Goal: Information Seeking & Learning: Learn about a topic

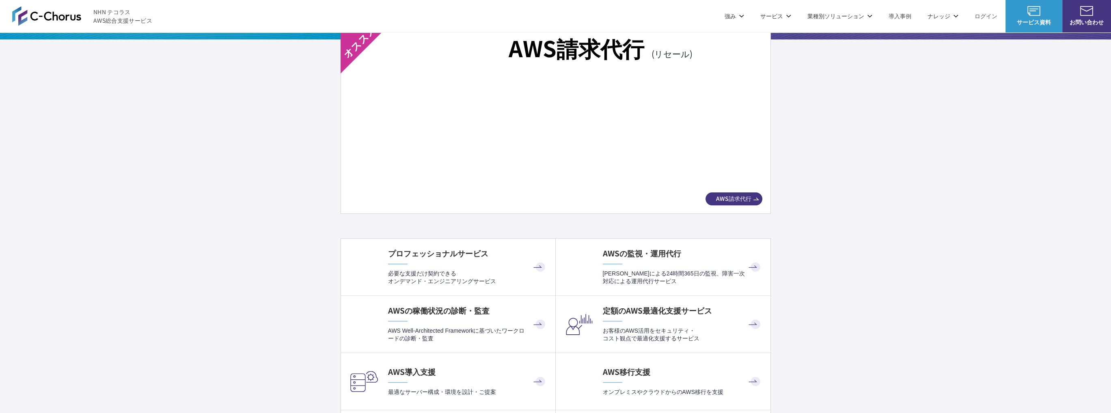
scroll to position [1380, 0]
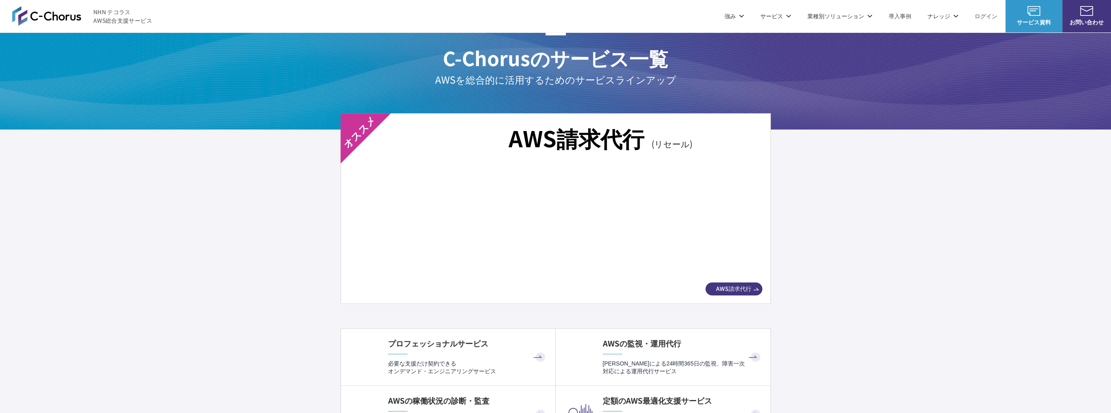
click at [439, 203] on img at bounding box center [555, 221] width 384 height 107
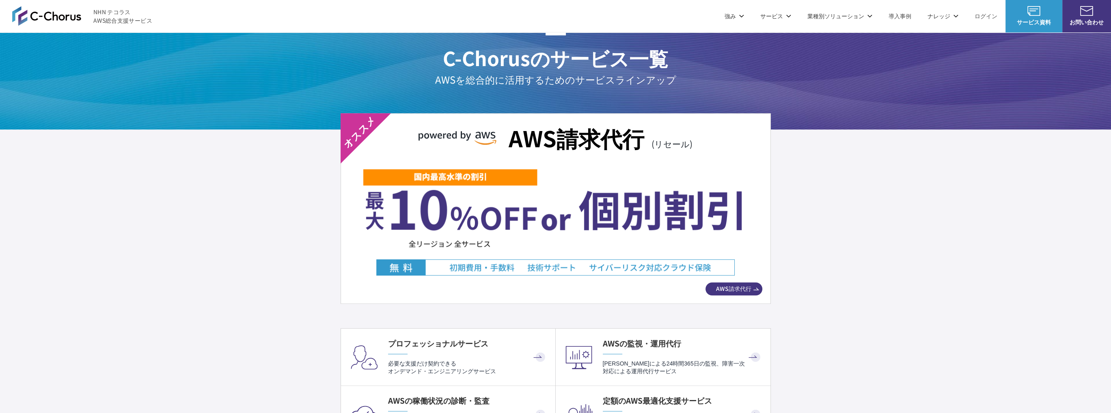
click at [568, 255] on img at bounding box center [555, 221] width 384 height 107
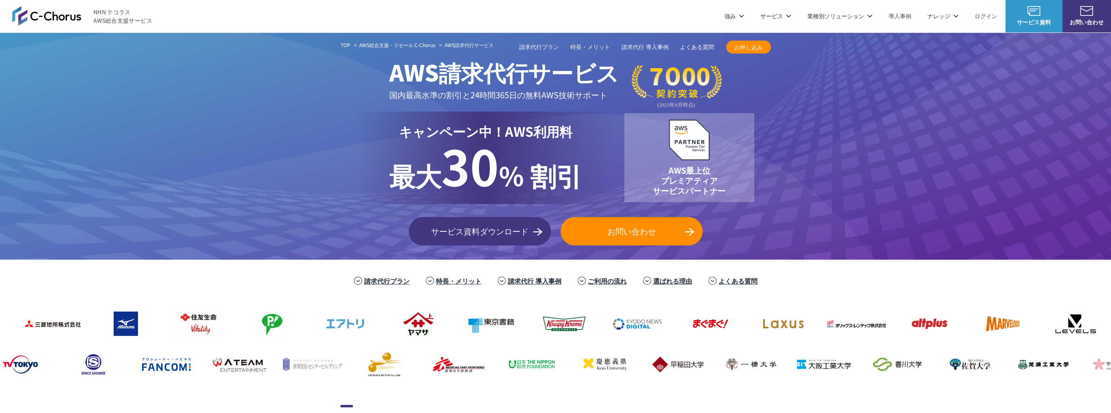
click at [454, 180] on span "30" at bounding box center [470, 165] width 58 height 71
click at [559, 172] on p "最大 30 % 割引" at bounding box center [485, 168] width 193 height 54
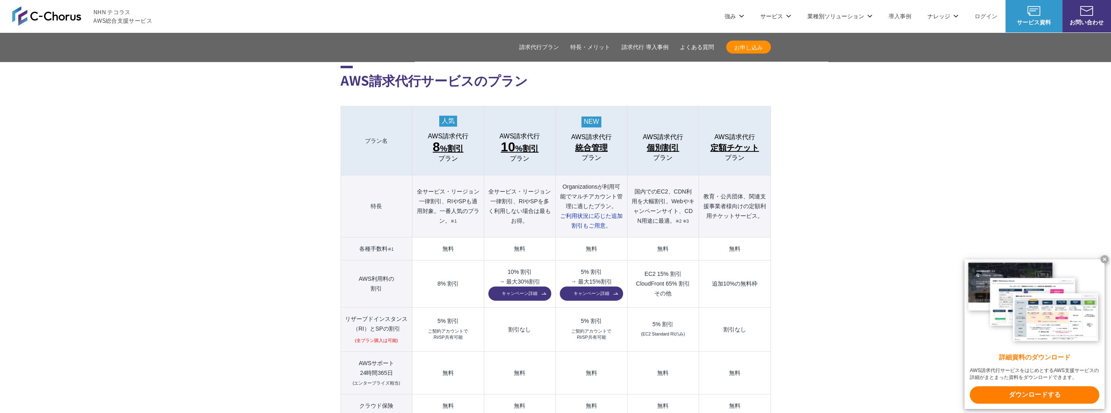
scroll to position [812, 0]
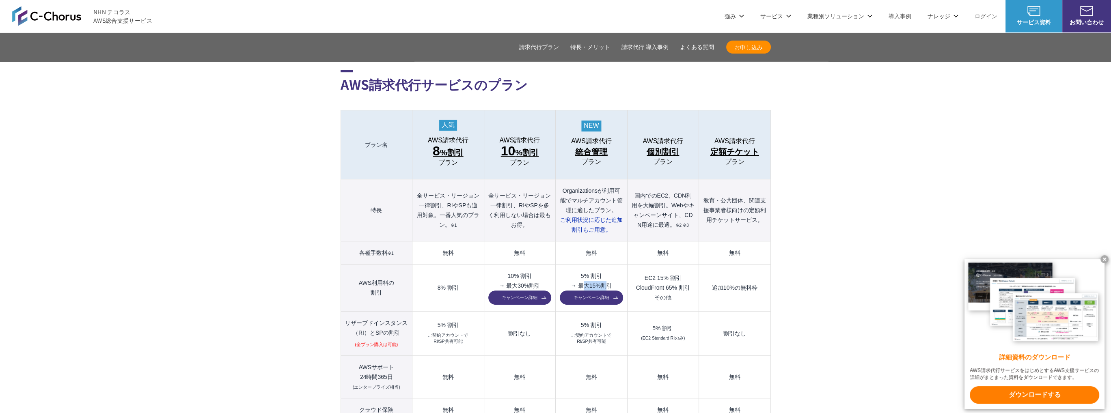
drag, startPoint x: 581, startPoint y: 267, endPoint x: 606, endPoint y: 269, distance: 24.4
click at [606, 269] on td "5% 割引 → 最大15%割引 キャンペーン詳細" at bounding box center [591, 288] width 71 height 47
drag, startPoint x: 420, startPoint y: 185, endPoint x: 471, endPoint y: 199, distance: 53.0
click at [471, 200] on th "全サービス・リージョン一律割引、RIやSPも適用対象。一番人気のプラン。 ※1" at bounding box center [447, 210] width 71 height 62
drag, startPoint x: 529, startPoint y: 198, endPoint x: 463, endPoint y: 183, distance: 67.9
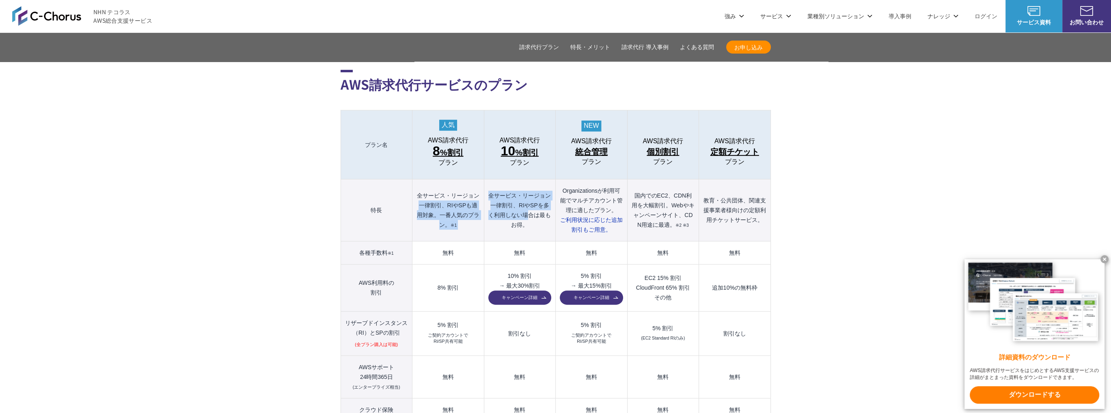
click at [477, 182] on tr "特長 全サービス・リージョン一律割引、RIやSPも適用対象。一番人気のプラン。 ※1 全サービス・リージョン一律割引、RIやSPを多く利用しない場合は最もお得…" at bounding box center [556, 210] width 430 height 62
click at [434, 190] on th "全サービス・リージョン一律割引、RIやSPも適用対象。一番人気のプラン。 ※1" at bounding box center [447, 210] width 71 height 62
click at [531, 186] on th "全サービス・リージョン一律割引、RIやSPを多く利用しない場合は最もお得。" at bounding box center [519, 210] width 71 height 62
drag, startPoint x: 455, startPoint y: 268, endPoint x: 440, endPoint y: 268, distance: 15.0
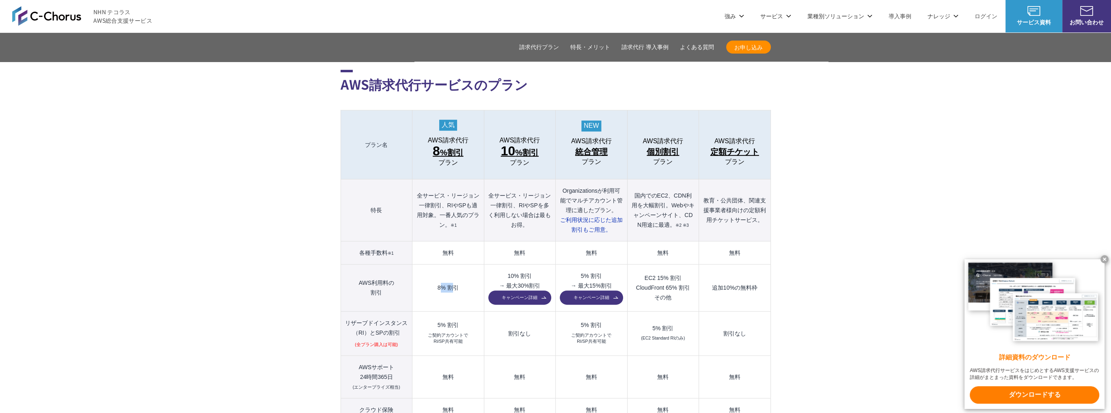
click at [440, 268] on td "8% 割引" at bounding box center [447, 288] width 71 height 47
drag, startPoint x: 440, startPoint y: 236, endPoint x: 457, endPoint y: 237, distance: 16.3
click at [459, 242] on td "無料" at bounding box center [447, 253] width 71 height 23
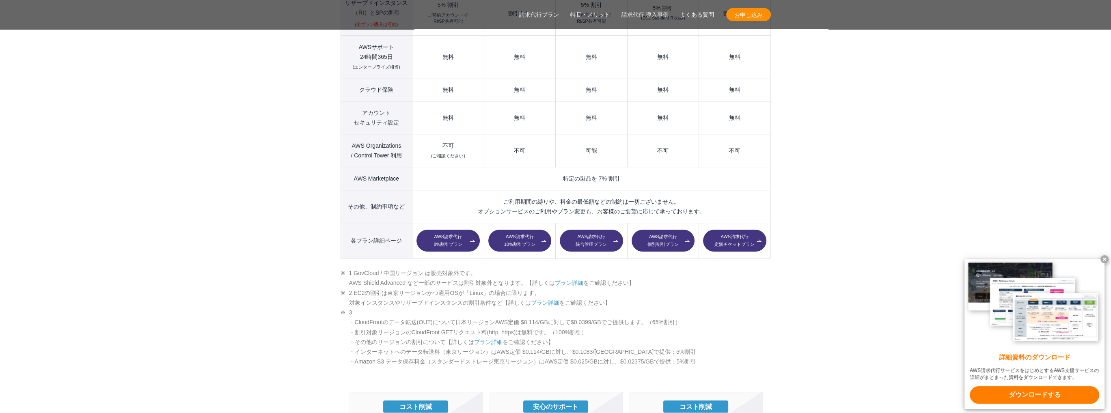
scroll to position [1218, 0]
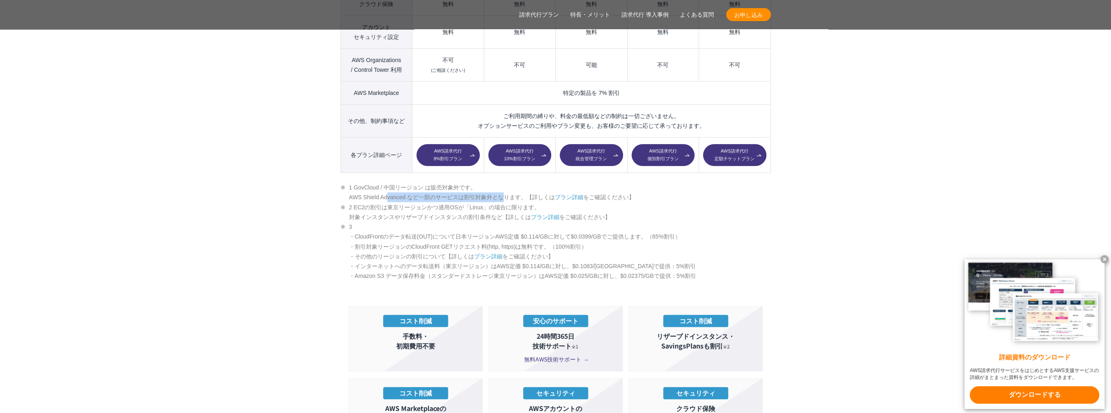
drag, startPoint x: 390, startPoint y: 179, endPoint x: 540, endPoint y: 179, distance: 150.6
click at [530, 183] on li "1 GovCloud / 中国リージョン は販売対象外です。 AWS Shield Advanced など一部のサービスは割引対象外となります。【詳しくは プ…" at bounding box center [556, 193] width 430 height 20
drag, startPoint x: 533, startPoint y: 227, endPoint x: 436, endPoint y: 226, distance: 96.6
click at [436, 226] on li "3 ・CloudFrontのデータ転送(OUT)について日本リージョンAWS定価 $0.114/GBに対して$0.0399/GBでご提供します。（65%割引）…" at bounding box center [556, 251] width 430 height 59
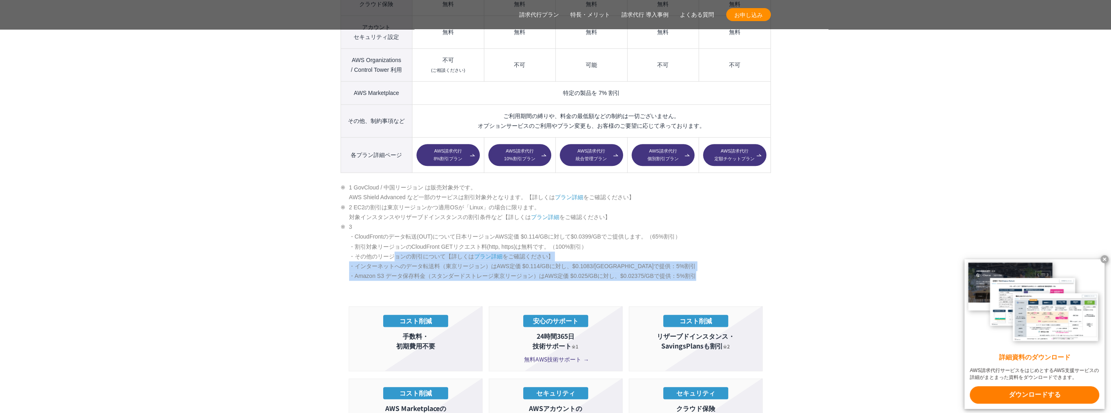
drag, startPoint x: 395, startPoint y: 242, endPoint x: 718, endPoint y: 255, distance: 322.6
click at [718, 255] on li "3 ・CloudFrontのデータ転送(OUT)について日本リージョンAWS定価 $0.114/GBに対して$0.0399/GBでご提供します。（65%割引）…" at bounding box center [556, 251] width 430 height 59
click at [735, 255] on li "3 ・CloudFrontのデータ転送(OUT)について日本リージョンAWS定価 $0.114/GBに対して$0.0399/GBでご提供します。（65%割引）…" at bounding box center [556, 251] width 430 height 59
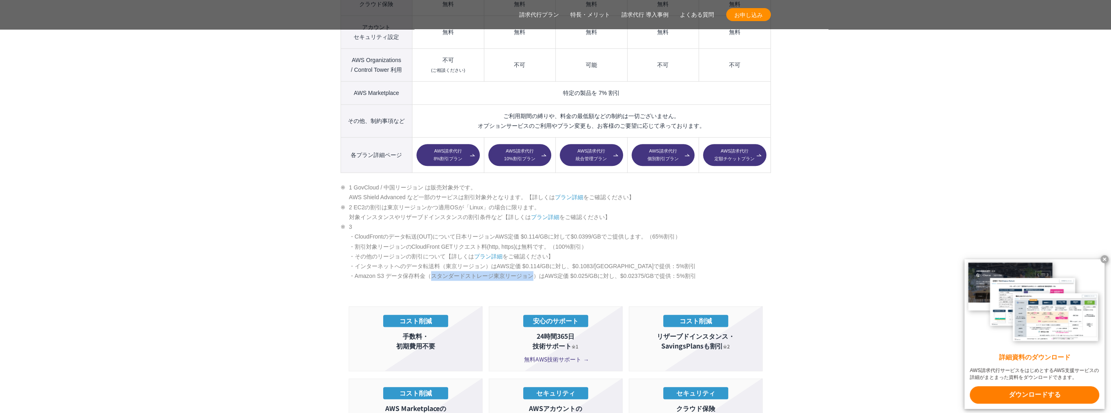
drag, startPoint x: 536, startPoint y: 259, endPoint x: 431, endPoint y: 258, distance: 104.7
click at [431, 258] on li "3 ・CloudFrontのデータ転送(OUT)について日本リージョンAWS定価 $0.114/GBに対して$0.0399/GBでご提供します。（65%割引）…" at bounding box center [556, 251] width 430 height 59
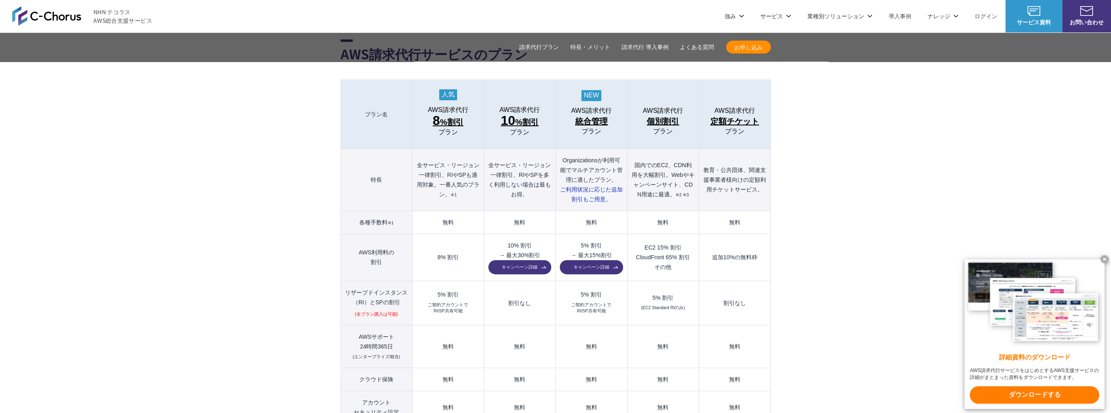
scroll to position [771, 0]
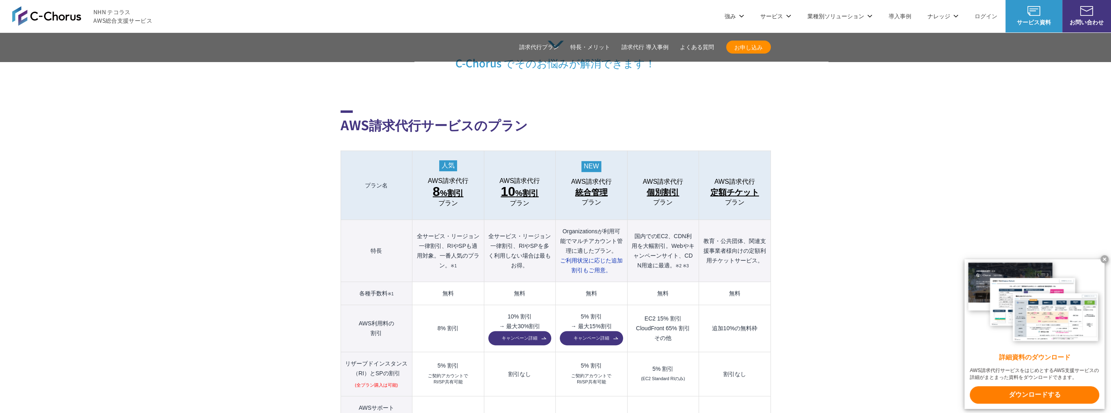
click at [520, 239] on th "全サービス・リージョン一律割引、RIやSPを多く利用しない場合は最もお得。" at bounding box center [519, 251] width 71 height 62
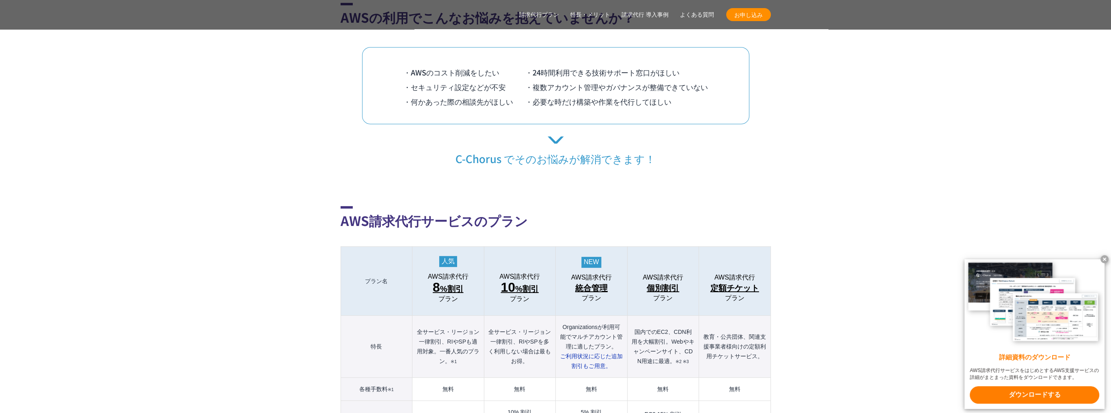
scroll to position [690, 0]
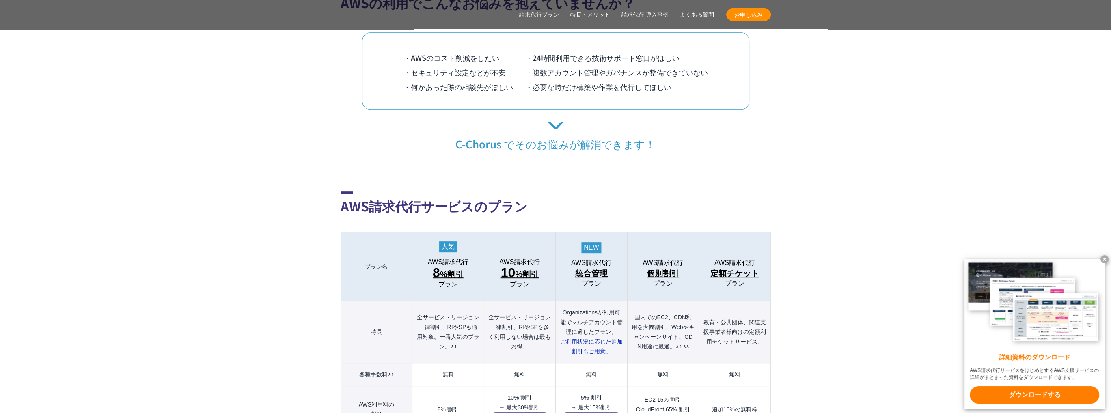
click at [699, 15] on link "よくある質問" at bounding box center [697, 15] width 34 height 9
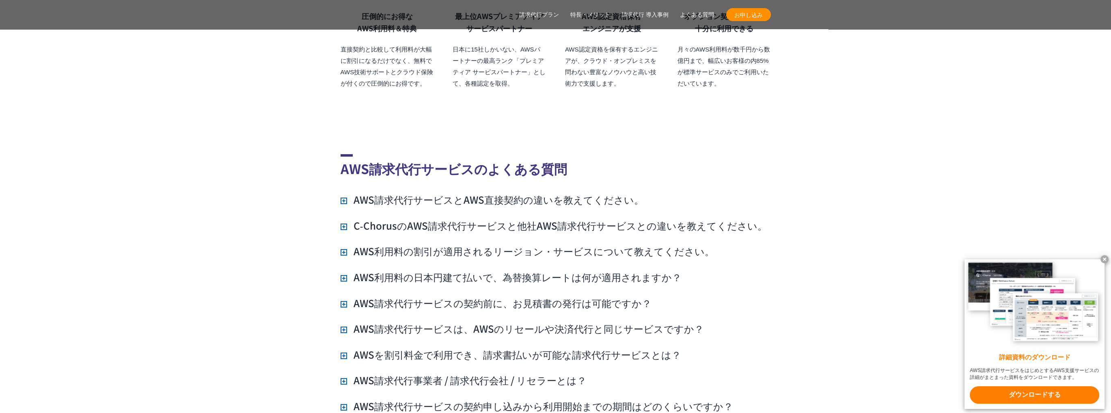
scroll to position [5782, 0]
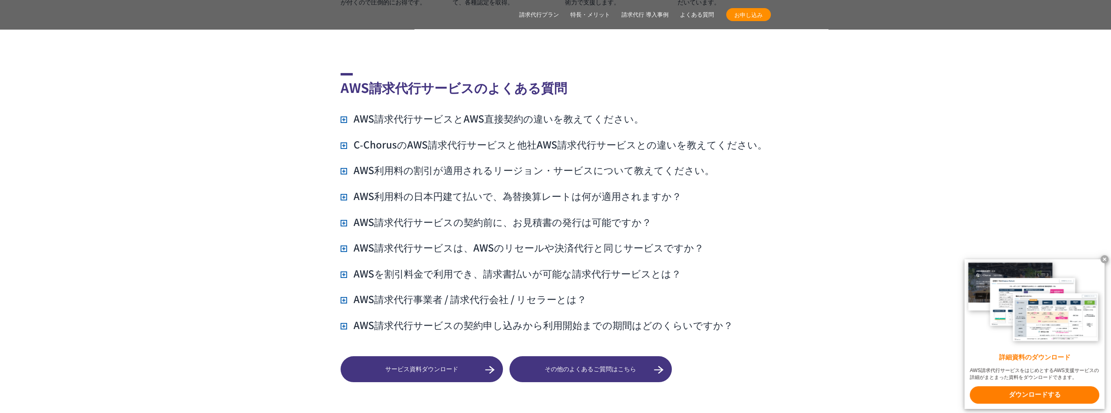
click at [380, 318] on h3 "AWS請求代行サービスの契約申し込みから利用開始までの期間はどのくらいですか？" at bounding box center [537, 325] width 393 height 14
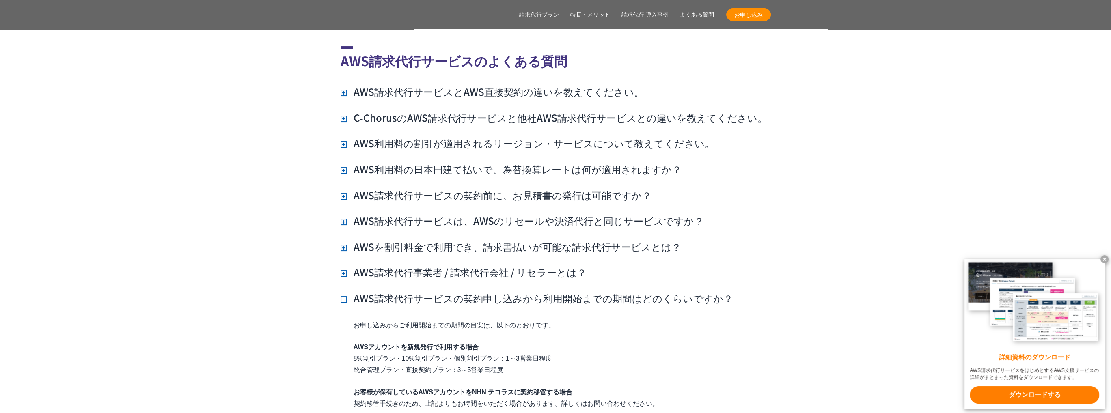
scroll to position [5823, 0]
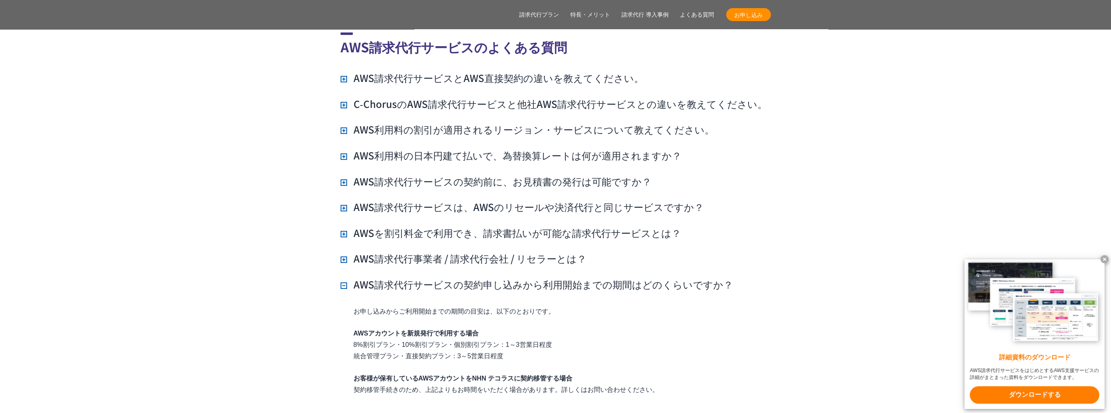
drag, startPoint x: 405, startPoint y: 317, endPoint x: 549, endPoint y: 328, distance: 144.1
click at [549, 328] on p "AWSアカウントを新規発行で利用する場合 8%割引プラン・10%割引プラン・個別割引プラン：1～3営業日程度 統合管理プラン・直接契約プラン：3～5営業日程度" at bounding box center [562, 345] width 417 height 34
click at [532, 252] on h3 "AWS請求代行事業者 / 請求代行会社 / リセラーとは？" at bounding box center [464, 259] width 246 height 14
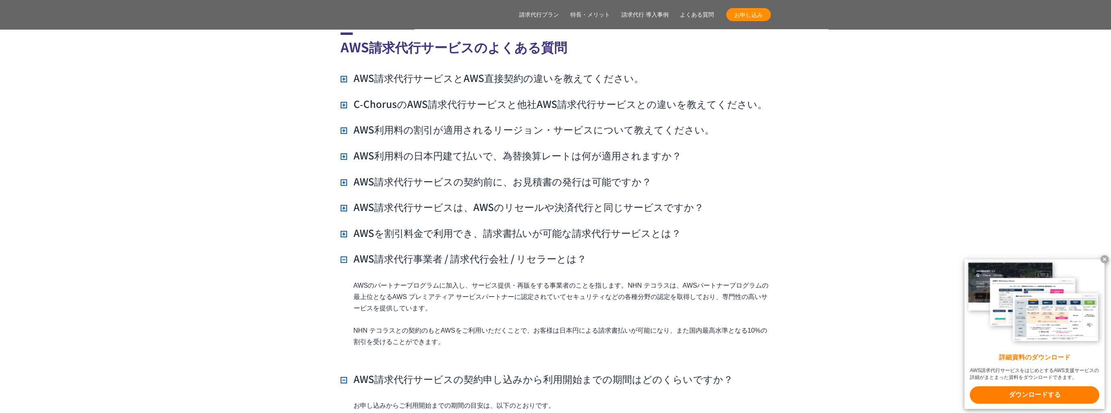
click at [546, 226] on h3 "AWSを割引料金で利用でき、請求書払いが可能な請求代行サービスとは？" at bounding box center [511, 233] width 341 height 14
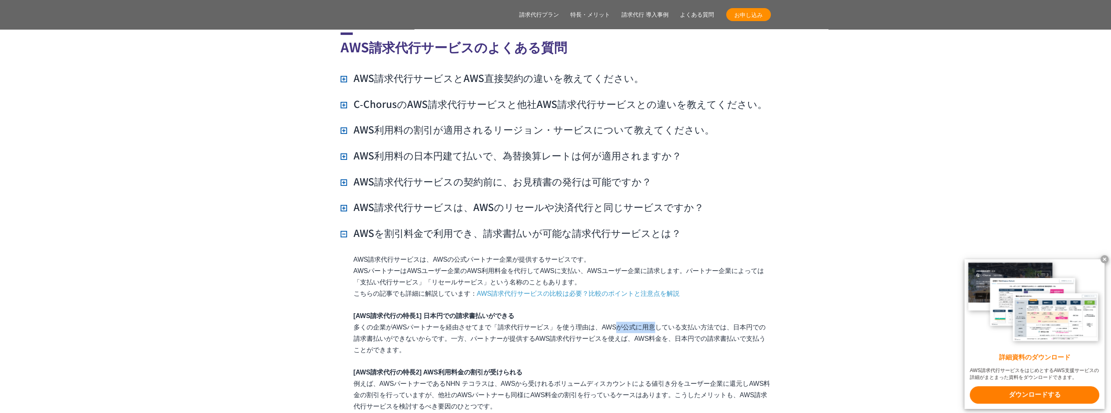
drag, startPoint x: 509, startPoint y: 306, endPoint x: 549, endPoint y: 311, distance: 40.0
click at [550, 311] on p "[AWS請求代行の特長1] 日本円での請求書払いができる 多くの企業がAWSパートナーを経由させてまで「請求代行サービス」を使う理由は、AWSが公式に用意して…" at bounding box center [562, 333] width 417 height 45
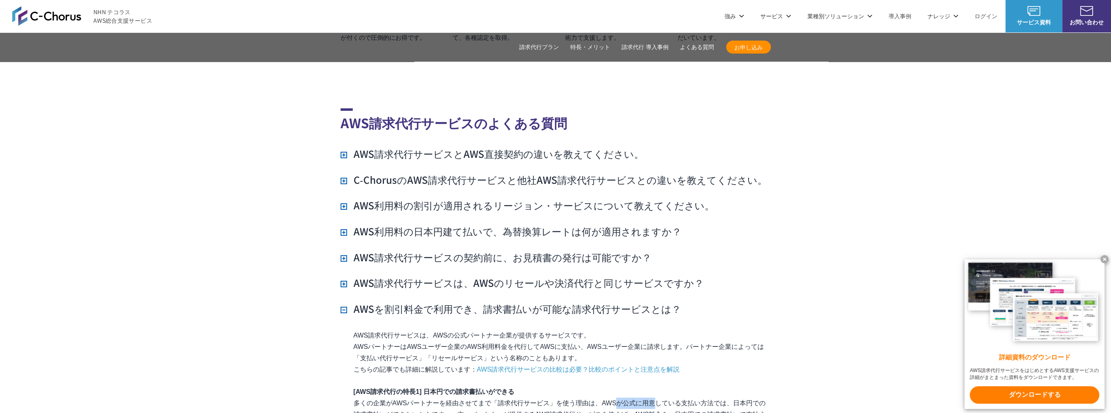
scroll to position [5701, 0]
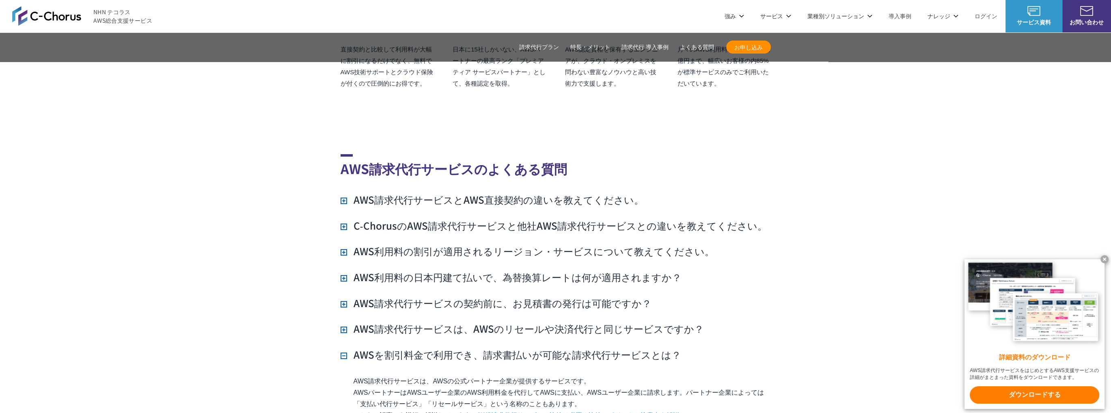
click at [479, 244] on h3 "AWS利用料の割引が適用されるリージョン・サービスについて教えてください。" at bounding box center [528, 251] width 374 height 14
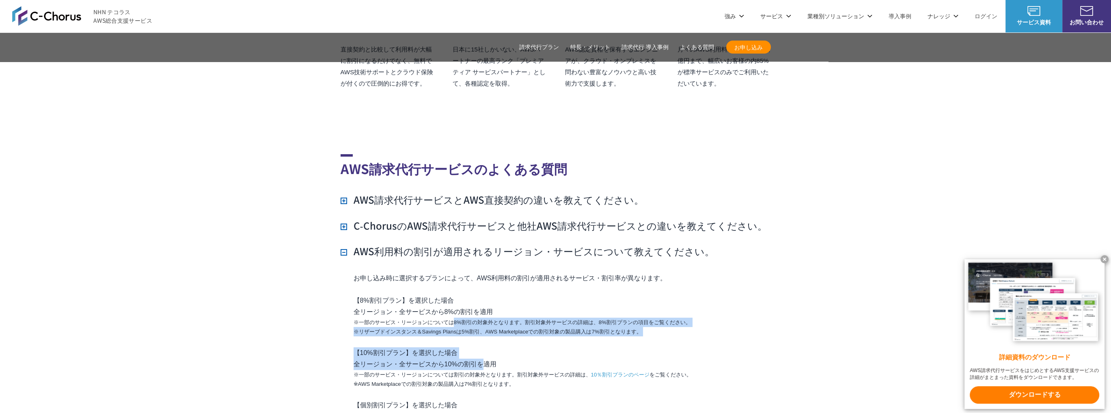
drag, startPoint x: 456, startPoint y: 299, endPoint x: 488, endPoint y: 341, distance: 52.9
click at [488, 341] on div "お申し込み時に選択するプランによって、AWS利用料の割引が適用されるサービス・割引率が異なります。 【8%割引プラン】を選択した場合 全リージョン・全サービス…" at bounding box center [556, 397] width 430 height 248
click at [486, 327] on small "※リザーブドインスタンス＆Savings Plansは5%割引、AWS Marketplaceでの割引対象の製品購入は7%割引となります。" at bounding box center [562, 331] width 417 height 9
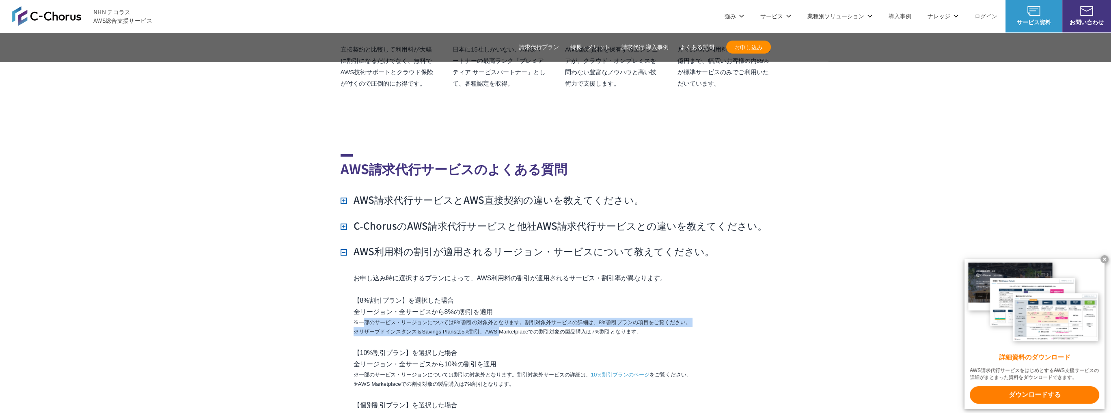
drag, startPoint x: 506, startPoint y: 308, endPoint x: 365, endPoint y: 302, distance: 141.0
click at [365, 302] on p "【8%割引プラン】を選択した場合 全リージョン・全サービスから8%の割引を適用 ※一部のサービス・リージョンについては8%割引の対象外となります。割引対象外サ…" at bounding box center [562, 316] width 417 height 42
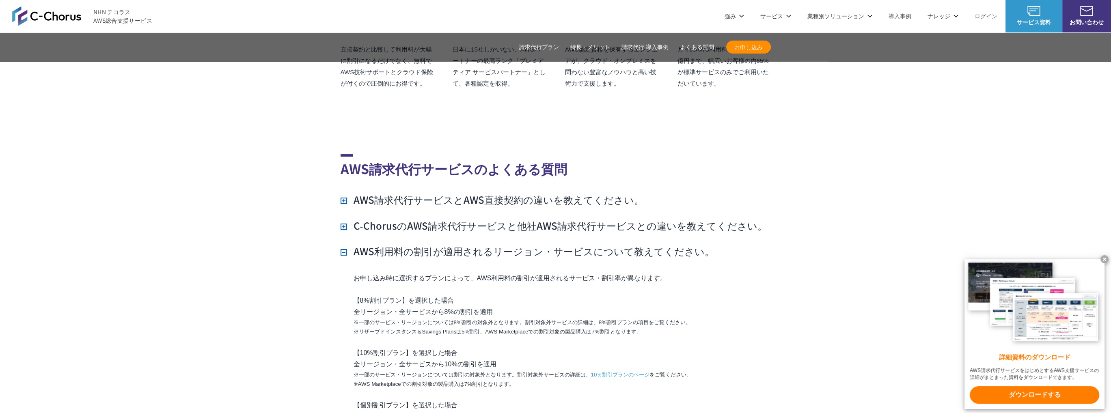
click at [455, 327] on div "お申し込み時に選択するプランによって、AWS利用料の割引が適用されるサービス・割引率が異なります。 【8%割引プラン】を選択した場合 全リージョン・全サービス…" at bounding box center [556, 397] width 430 height 248
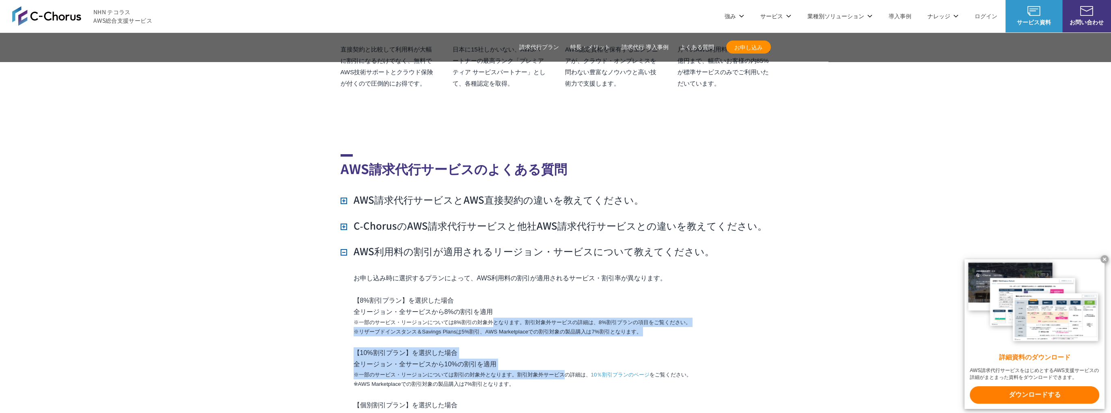
drag, startPoint x: 490, startPoint y: 304, endPoint x: 567, endPoint y: 355, distance: 92.7
click at [567, 355] on div "お申し込み時に選択するプランによって、AWS利用料の割引が適用されるサービス・割引率が異なります。 【8%割引プラン】を選択した場合 全リージョン・全サービス…" at bounding box center [556, 397] width 430 height 248
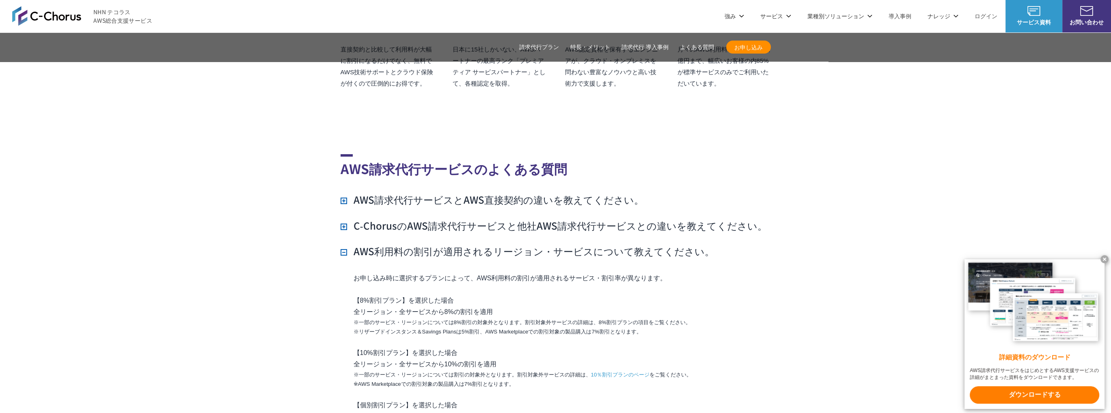
click at [560, 370] on small "※一部のサービス・リージョンについては割引の対象外となります。割引対象外サービスの詳細は、 10％割引プランのページ をご覧ください。 ※AWS Market…" at bounding box center [562, 379] width 417 height 19
click at [626, 370] on link "10％割引プランのページ" at bounding box center [620, 374] width 59 height 9
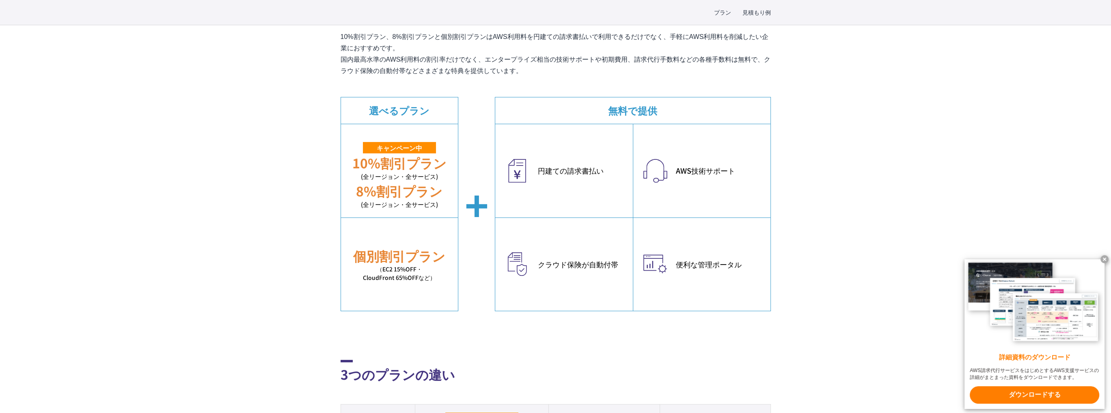
scroll to position [447, 0]
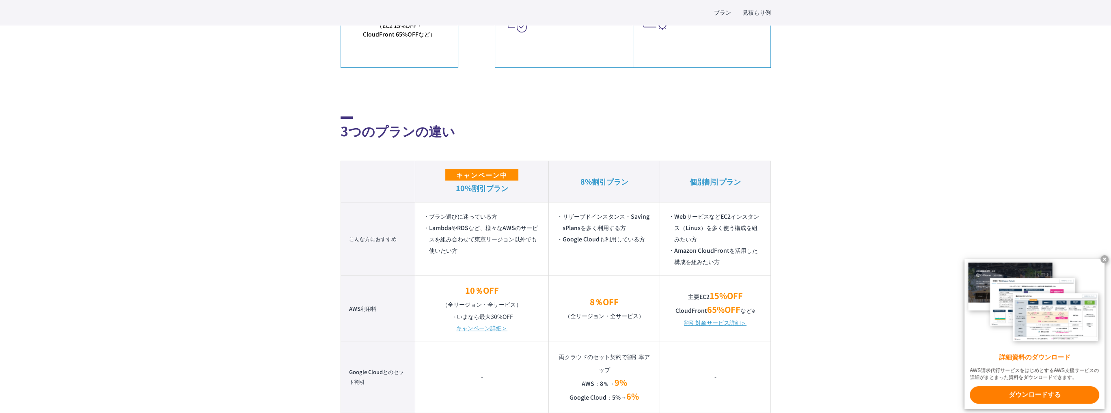
drag, startPoint x: 496, startPoint y: 256, endPoint x: 514, endPoint y: 265, distance: 20.7
click at [514, 265] on td "プラン選びに迷っている方 LambdaやRDSなど、様々なAWSのサービスを組み合わせて東京リージョン以外でも使いたい方" at bounding box center [482, 238] width 134 height 73
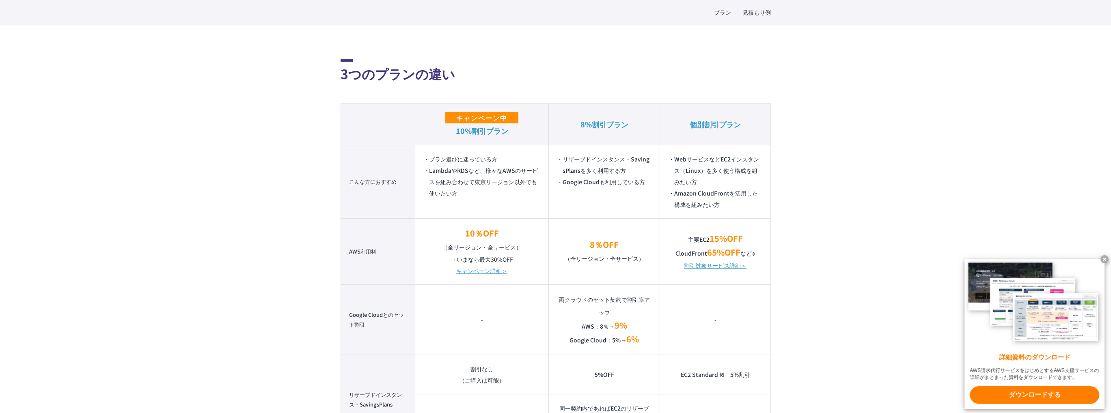
scroll to position [609, 0]
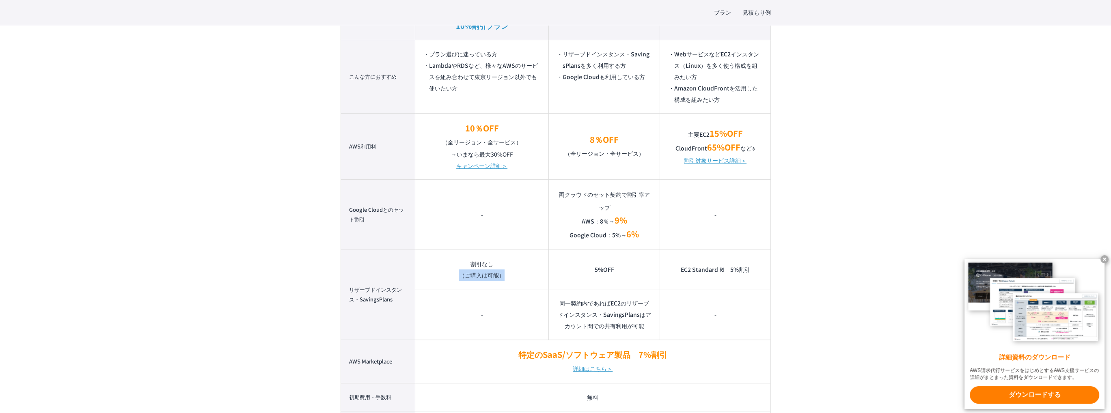
drag, startPoint x: 487, startPoint y: 283, endPoint x: 451, endPoint y: 283, distance: 36.1
click at [451, 283] on td "割引なし （ご購入は可能）" at bounding box center [482, 269] width 134 height 39
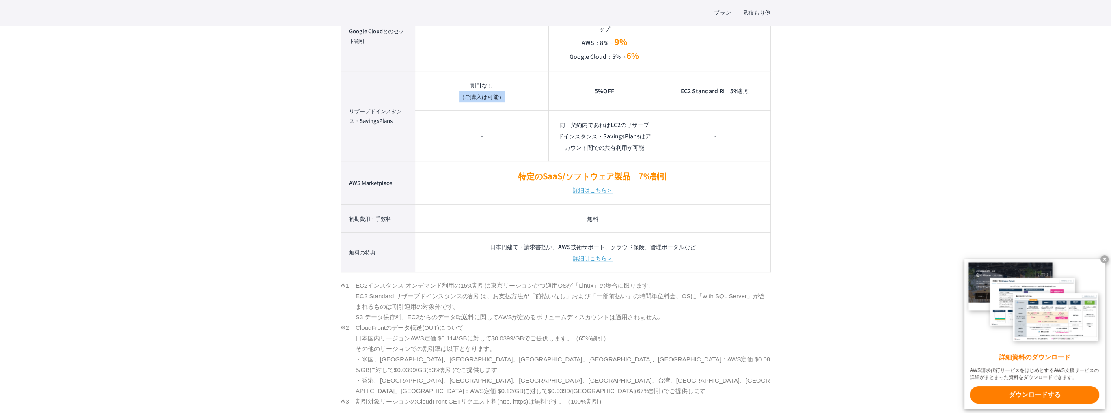
scroll to position [893, 0]
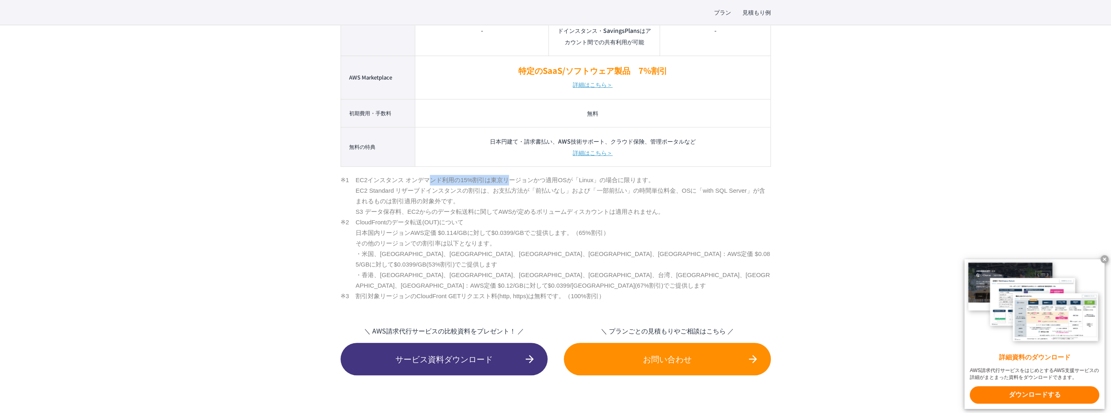
drag, startPoint x: 503, startPoint y: 184, endPoint x: 425, endPoint y: 179, distance: 78.5
click at [425, 179] on li "EC2インスタンス オンデマンド利用の15%割引は東京リージョンかつ適用OSが「Linux」の場合に限ります。 EC2 Standard リザーブドインスタン…" at bounding box center [556, 196] width 430 height 42
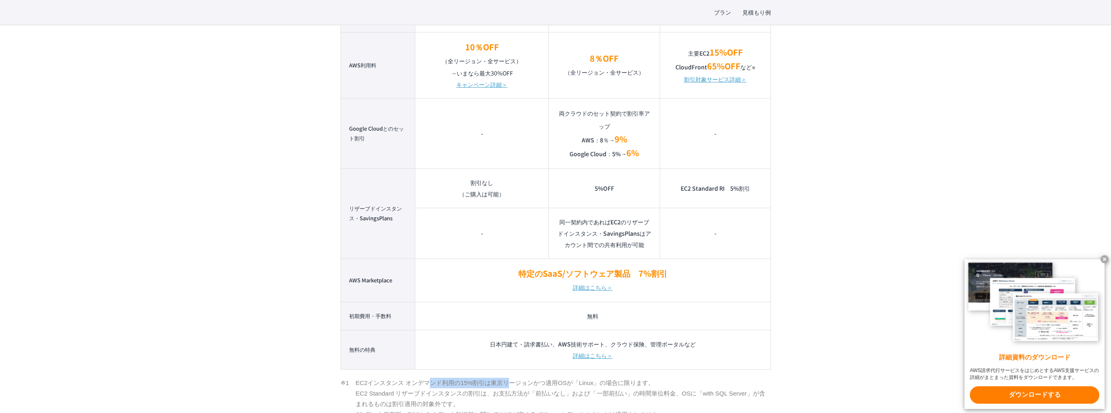
scroll to position [812, 0]
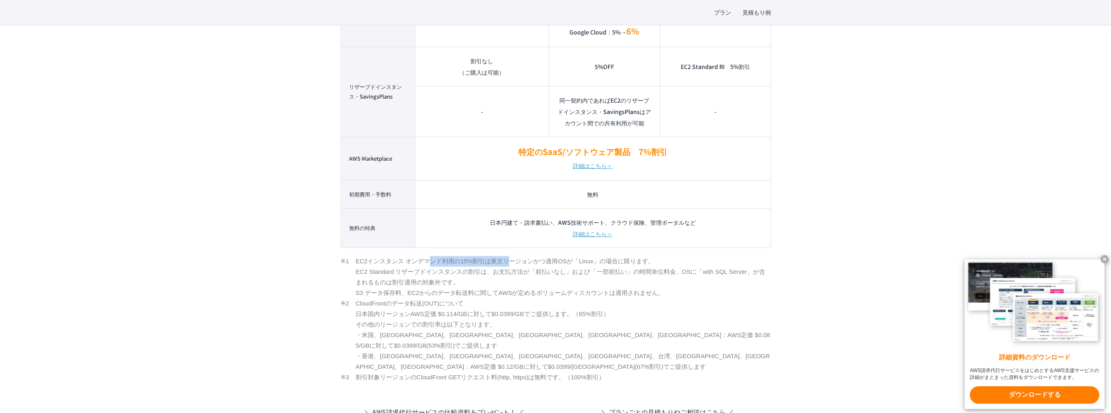
drag, startPoint x: 651, startPoint y: 289, endPoint x: 352, endPoint y: 298, distance: 298.9
click at [352, 298] on li "EC2インスタンス オンデマンド利用の15%割引は東京リージョンかつ適用OSが「Linux」の場合に限ります。 EC2 Standard リザーブドインスタン…" at bounding box center [556, 277] width 430 height 42
click at [656, 303] on li "CloudFrontのデータ転送(OUT)について 日本国内リージョンAWS定価 $0.114/GBに対して$0.0399/GBでご提供します。（65%割引）…" at bounding box center [556, 335] width 430 height 74
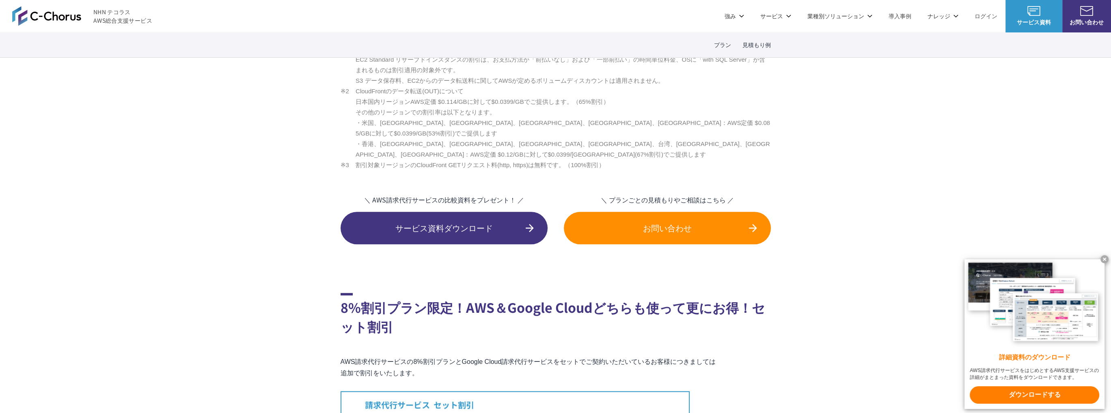
scroll to position [1137, 0]
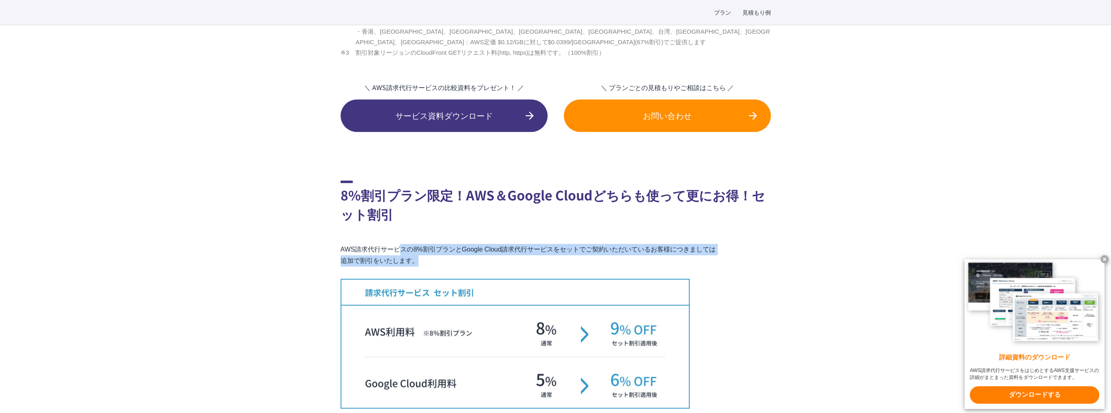
drag, startPoint x: 481, startPoint y: 260, endPoint x: 399, endPoint y: 226, distance: 88.8
click at [399, 226] on section "8%割引プラン限定！AWS＆Google Cloudどちらも使って更にお得！セット割引 AWS請求代行サービスの8%割引プランとGoogle Cloud請求代…" at bounding box center [556, 290] width 430 height 365
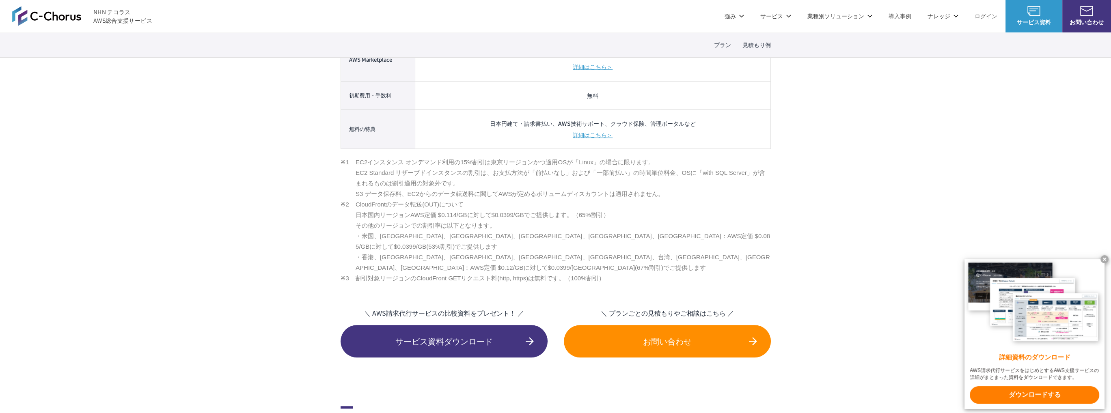
scroll to position [812, 0]
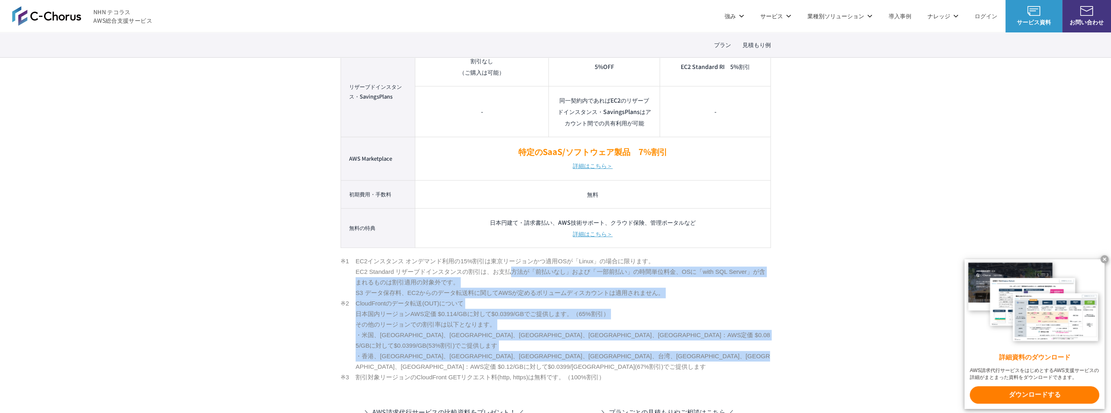
drag, startPoint x: 429, startPoint y: 272, endPoint x: 632, endPoint y: 358, distance: 220.3
click at [632, 358] on ul "EC2インスタンス オンデマンド利用の15%割引は東京リージョンかつ適用OSが「Linux」の場合に限ります。 EC2 Standard リザーブドインスタン…" at bounding box center [556, 319] width 430 height 127
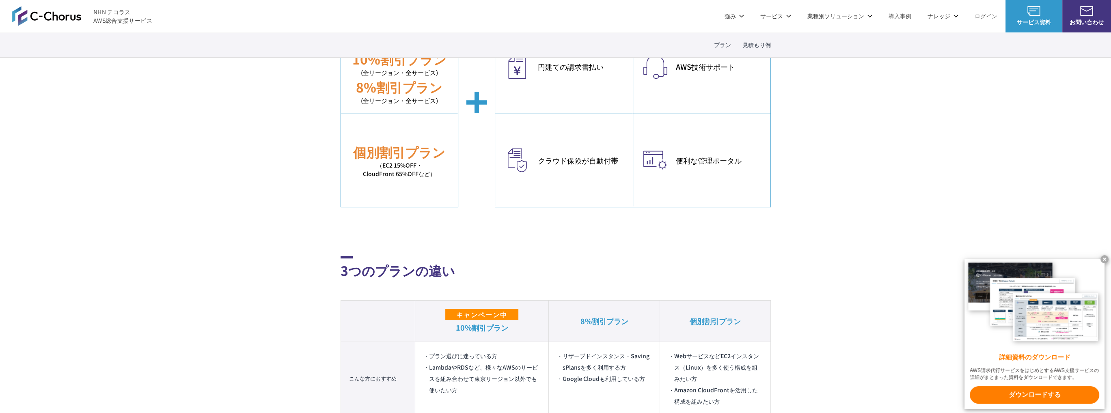
scroll to position [203, 0]
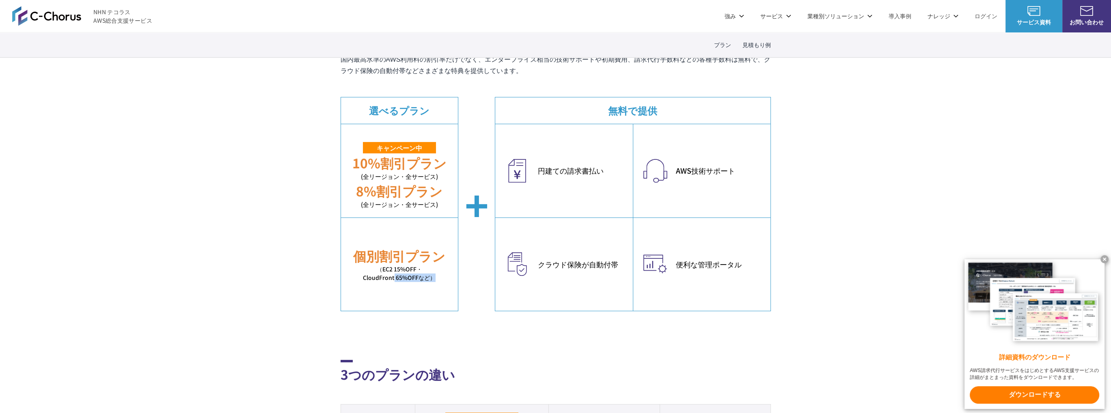
drag, startPoint x: 398, startPoint y: 279, endPoint x: 462, endPoint y: 276, distance: 64.6
click at [464, 277] on figure "選べるプラン キャンペーン中 10%割引プラン (全リージョン・全サービス) 8%割引プラン (全リージョン・全サービス) 個別割引プラン （EC2 15%O…" at bounding box center [556, 204] width 430 height 214
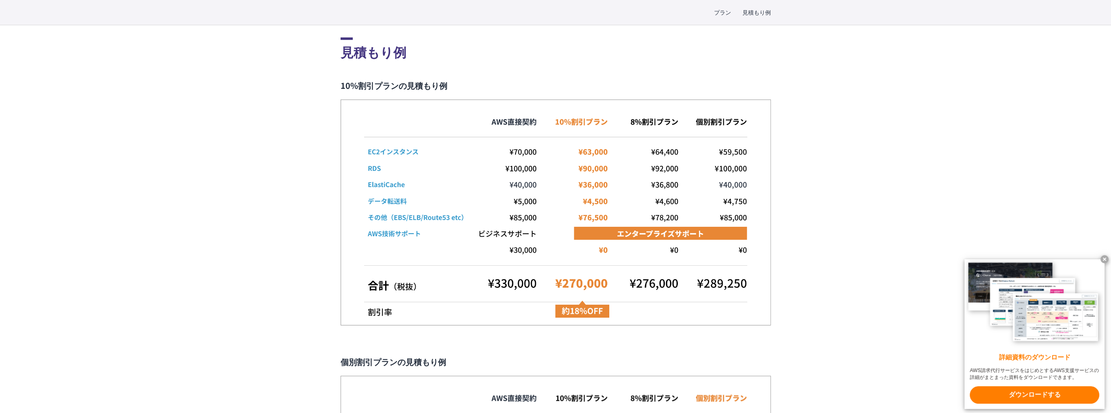
scroll to position [1624, 0]
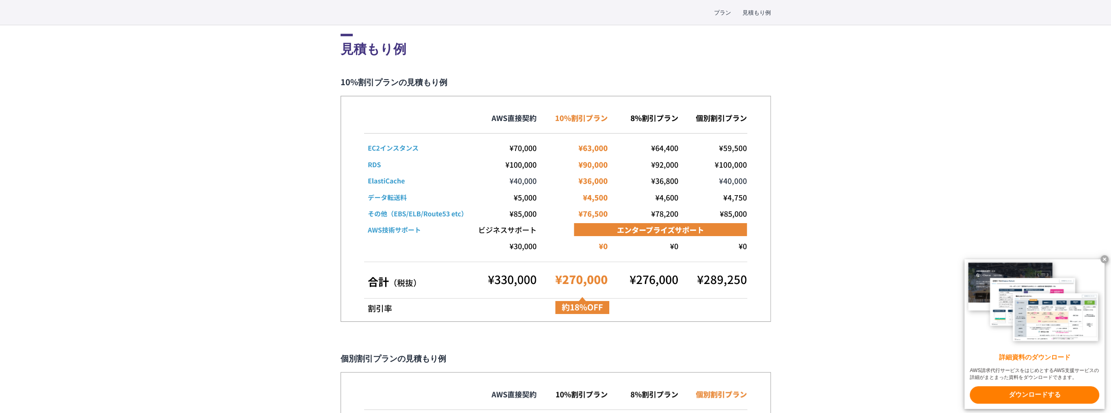
drag, startPoint x: 602, startPoint y: 239, endPoint x: 477, endPoint y: 261, distance: 126.9
click at [477, 261] on img at bounding box center [556, 209] width 430 height 226
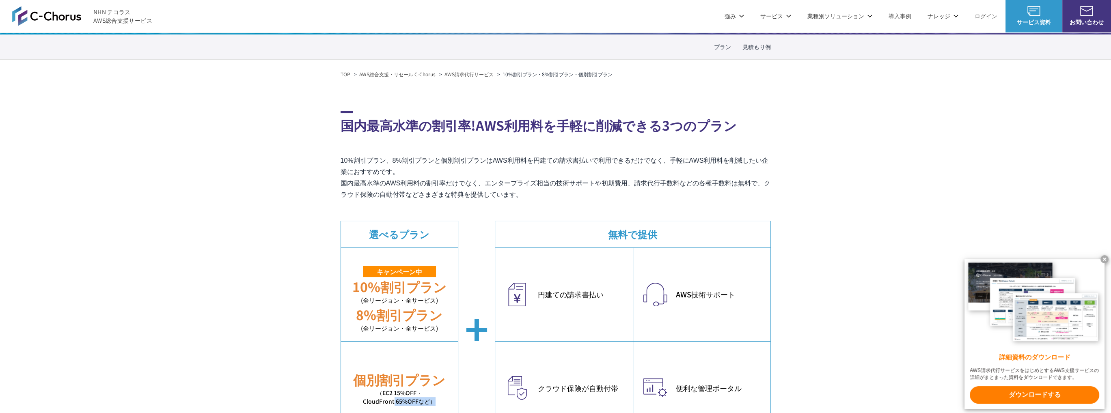
scroll to position [0, 0]
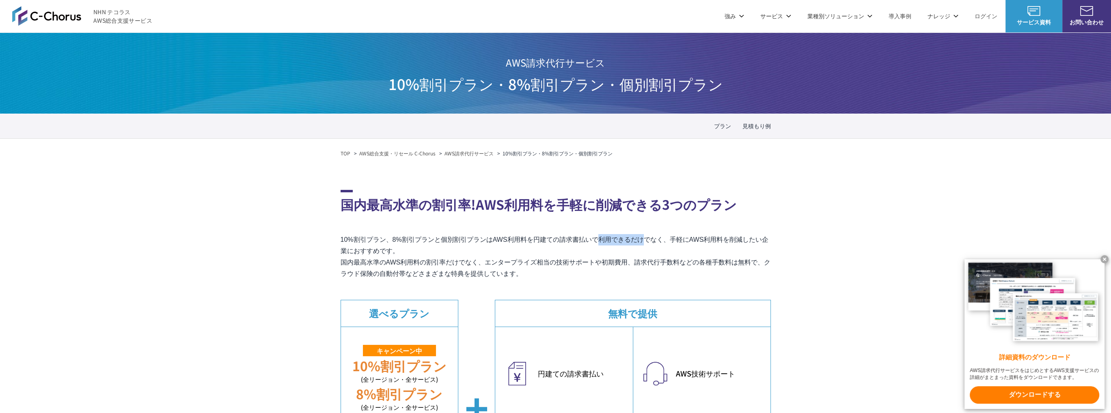
drag, startPoint x: 549, startPoint y: 239, endPoint x: 504, endPoint y: 241, distance: 44.7
click at [502, 241] on p "10%割引プラン、8%割引プランと個別割引プランはAWS利用料を円建ての請求書払いで利用できるだけでなく、手軽にAWS利用料を削減したい企業におすすめです。 …" at bounding box center [556, 256] width 430 height 45
click at [751, 124] on link "見積もり例" at bounding box center [756, 126] width 28 height 9
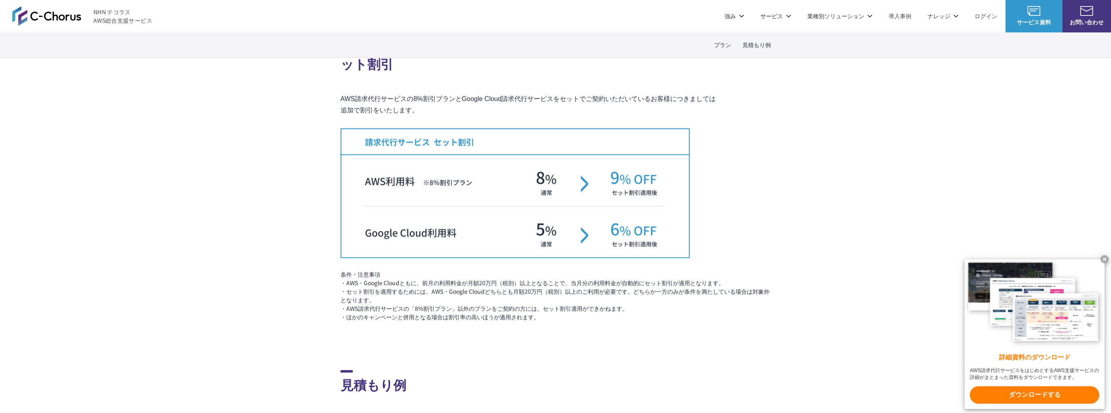
scroll to position [1209, 0]
